Goal: Information Seeking & Learning: Find specific page/section

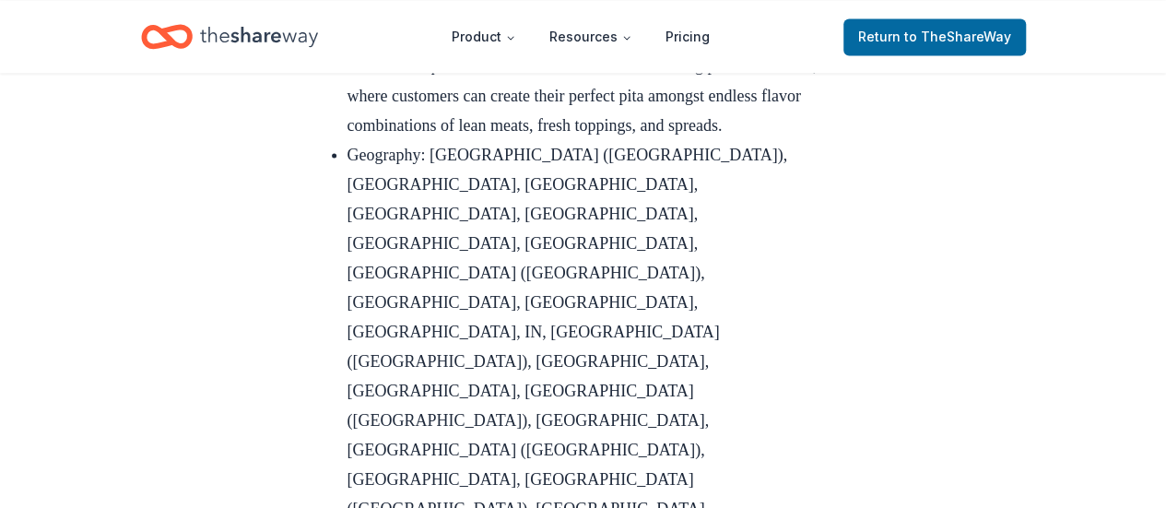
scroll to position [5248, 0]
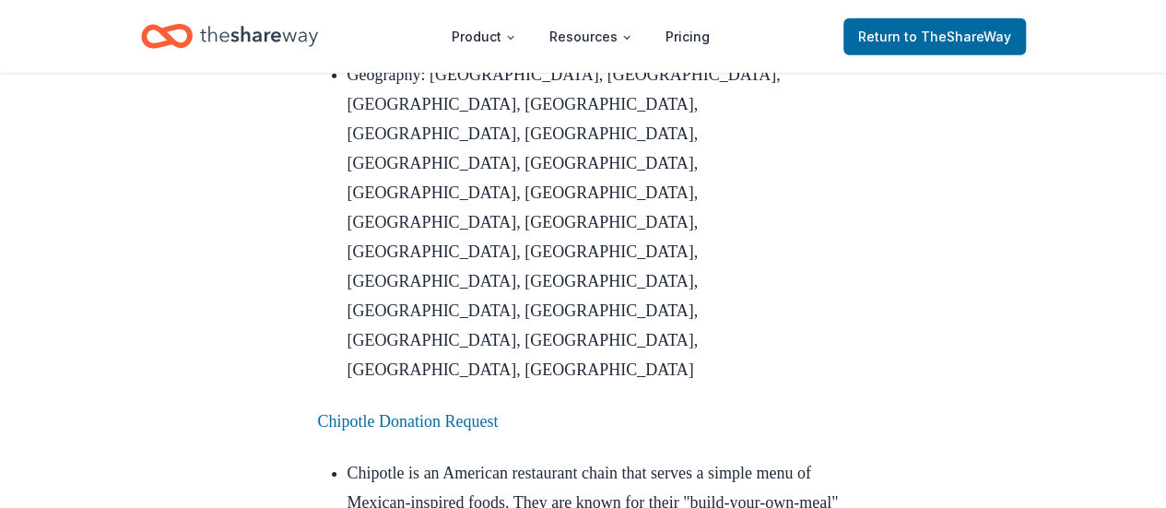
scroll to position [6446, 0]
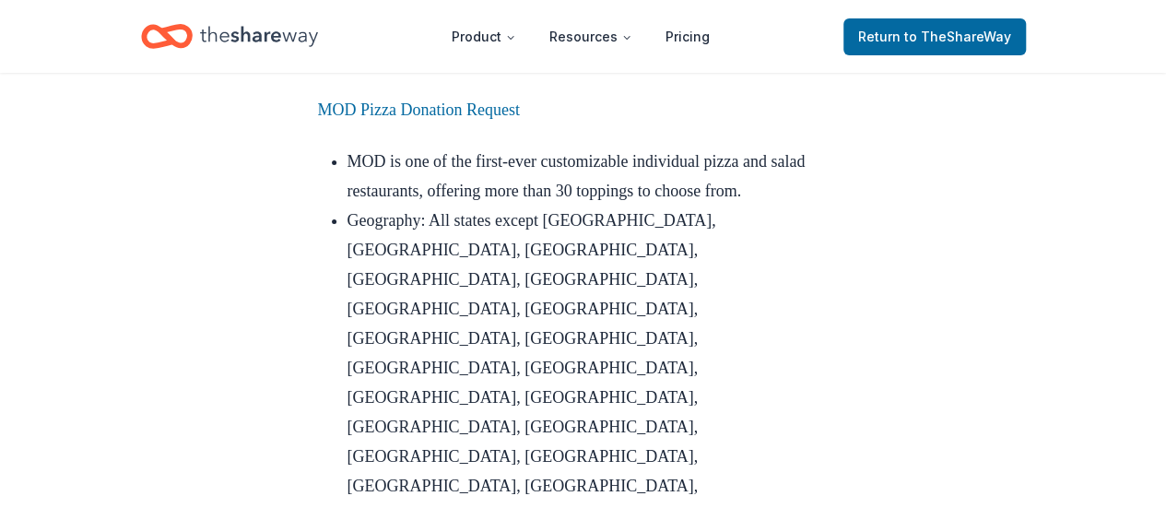
scroll to position [6812, 0]
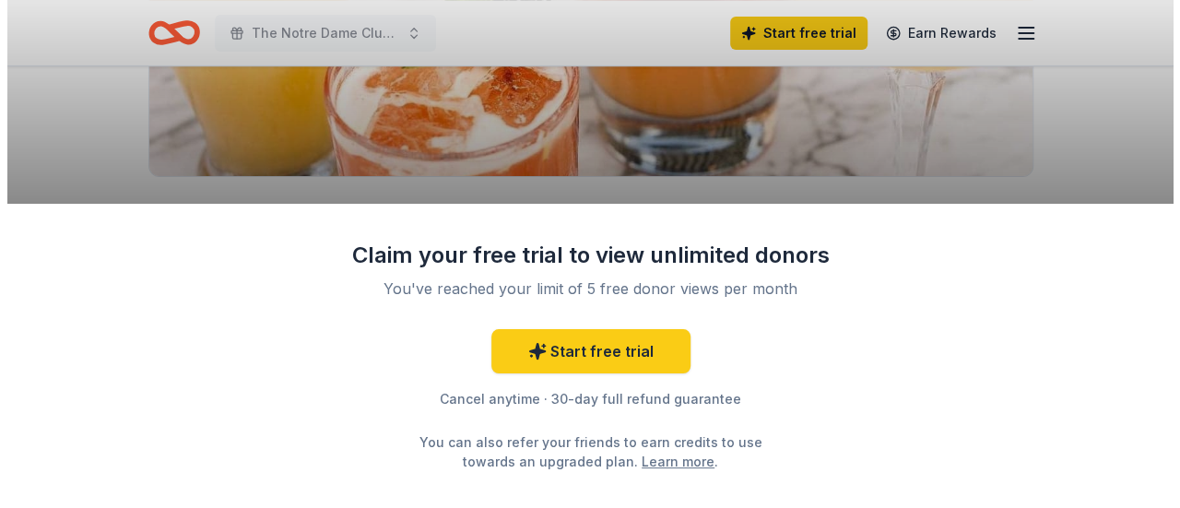
scroll to position [461, 0]
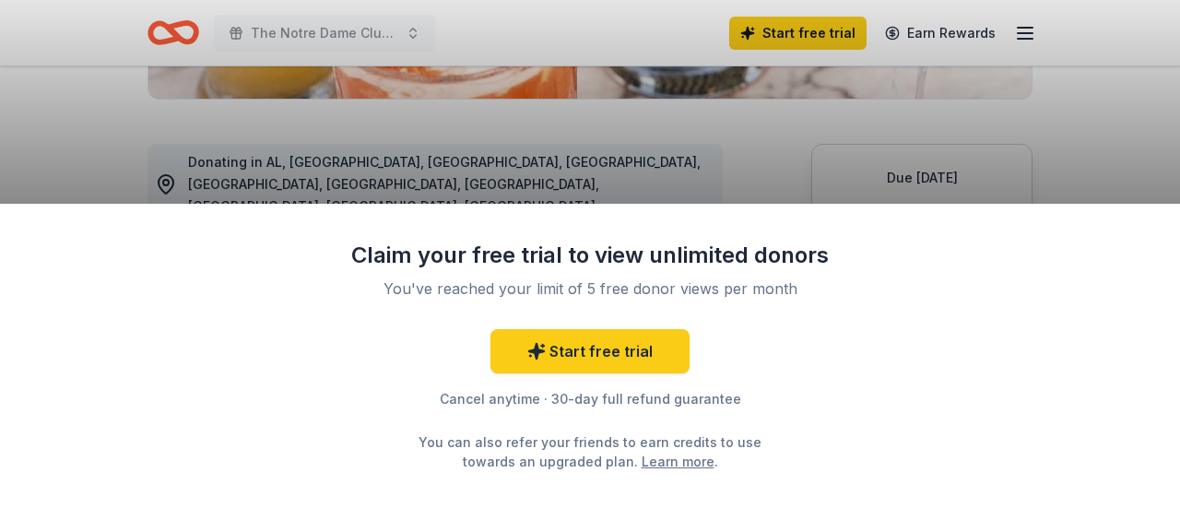
click at [1106, 150] on div "Claim your free trial to view unlimited donors You've reached your limit of 5 f…" at bounding box center [590, 254] width 1180 height 508
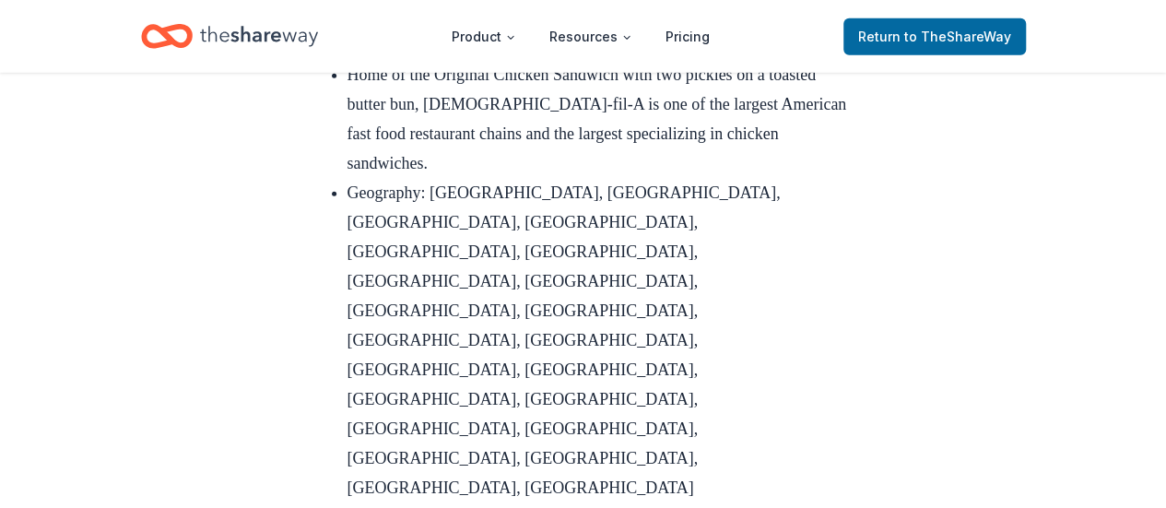
scroll to position [6288, 0]
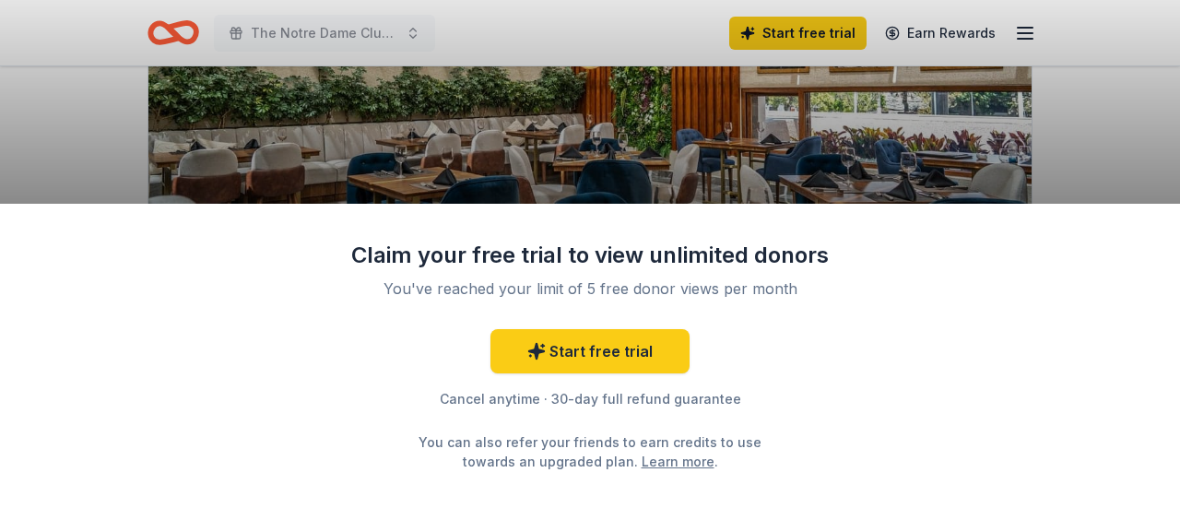
scroll to position [277, 0]
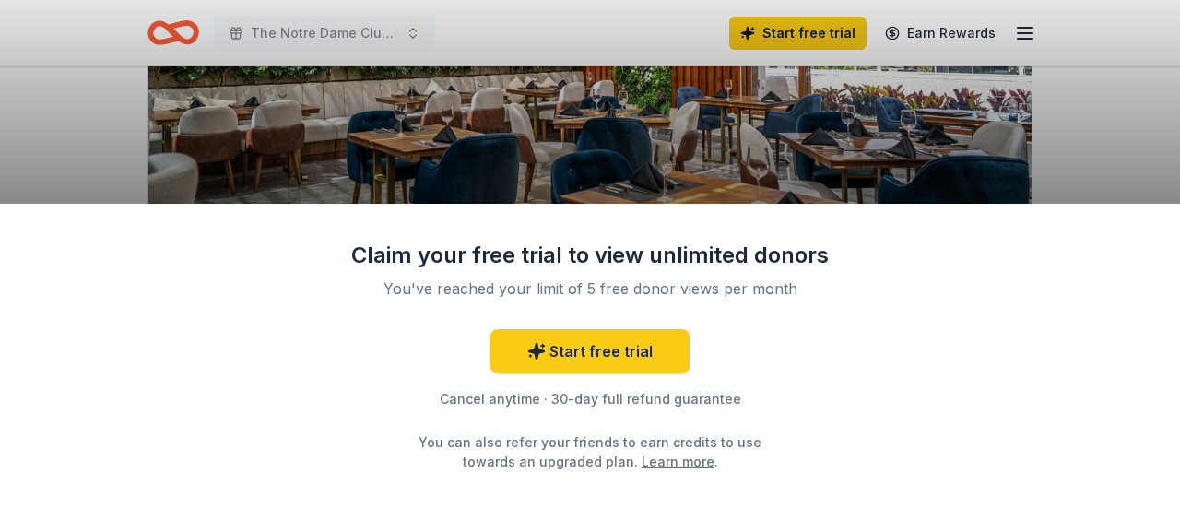
click at [1075, 108] on div "Claim your free trial to view unlimited donors You've reached your limit of 5 f…" at bounding box center [590, 254] width 1180 height 508
